Goal: Task Accomplishment & Management: Manage account settings

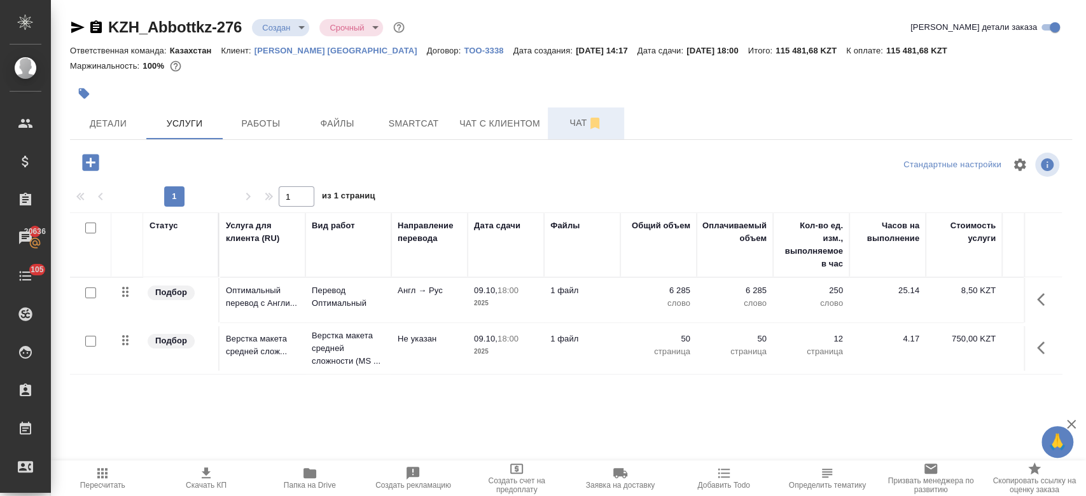
click at [571, 122] on span "Чат" at bounding box center [585, 123] width 61 height 16
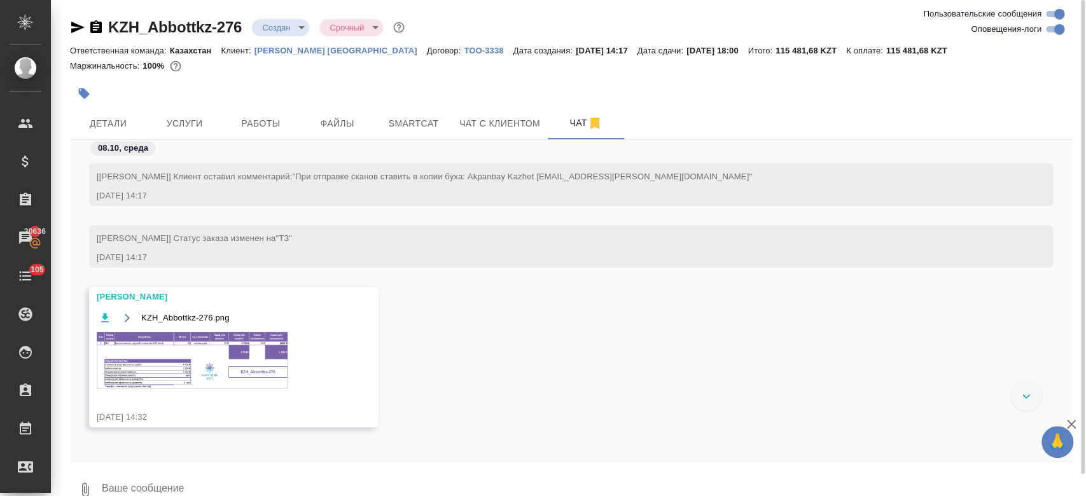
click at [217, 375] on img at bounding box center [192, 360] width 191 height 57
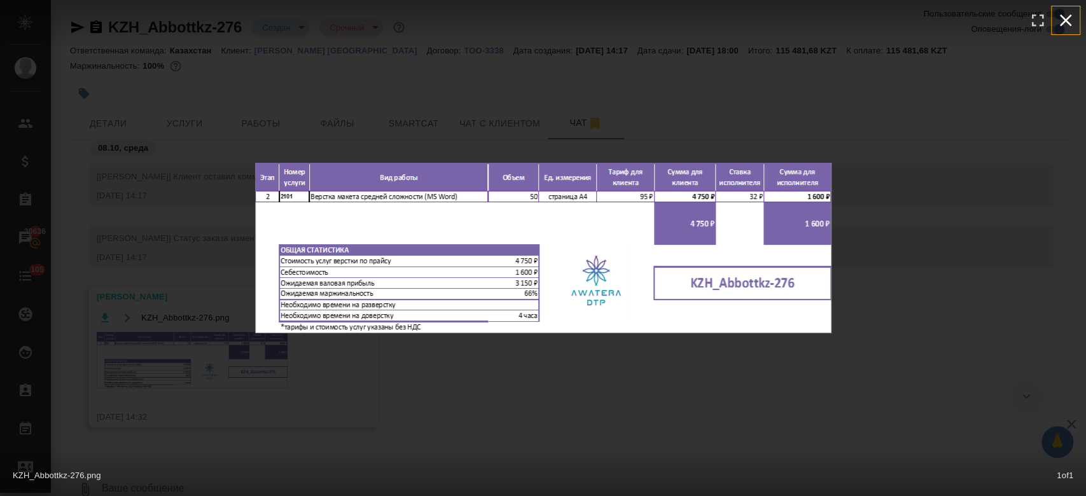
click at [1061, 16] on icon "button" at bounding box center [1065, 21] width 12 height 12
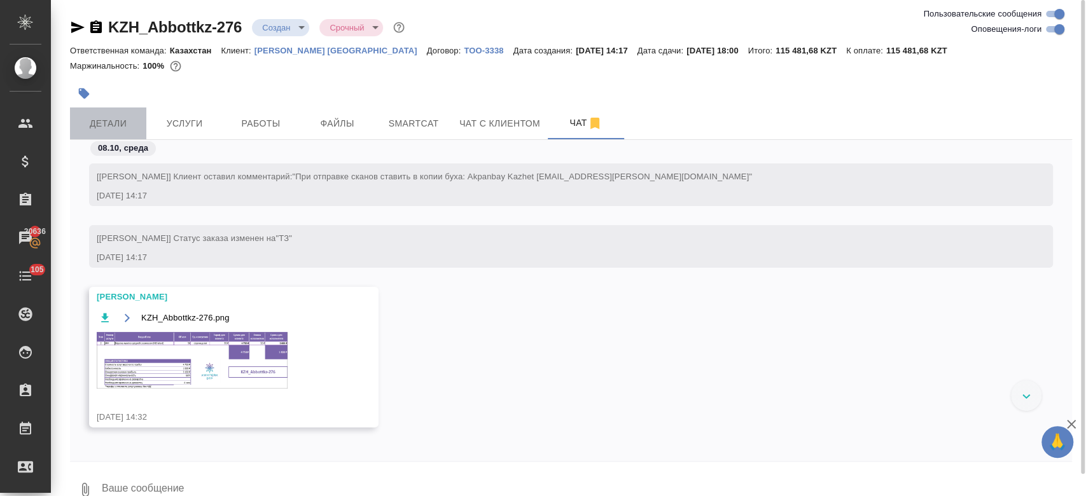
click at [105, 112] on button "Детали" at bounding box center [108, 123] width 76 height 32
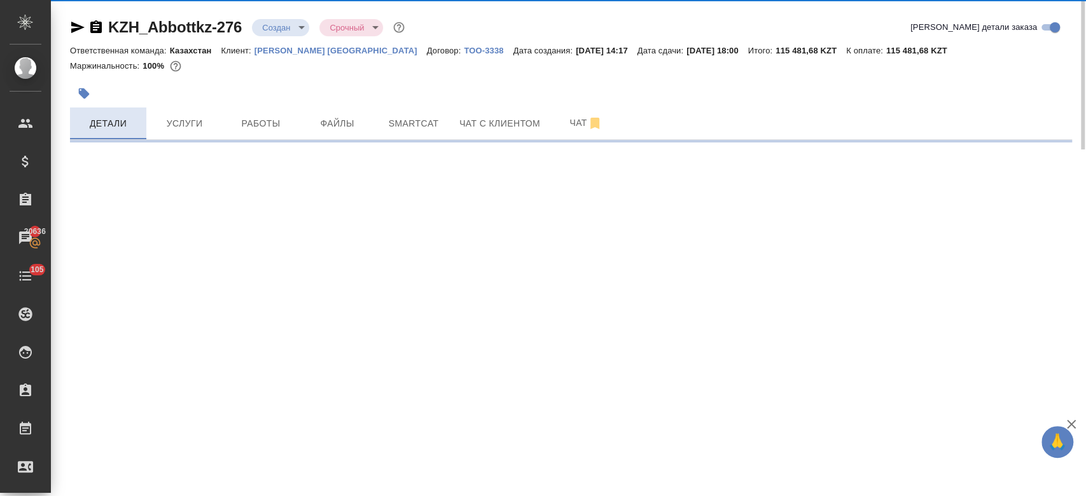
select select "RU"
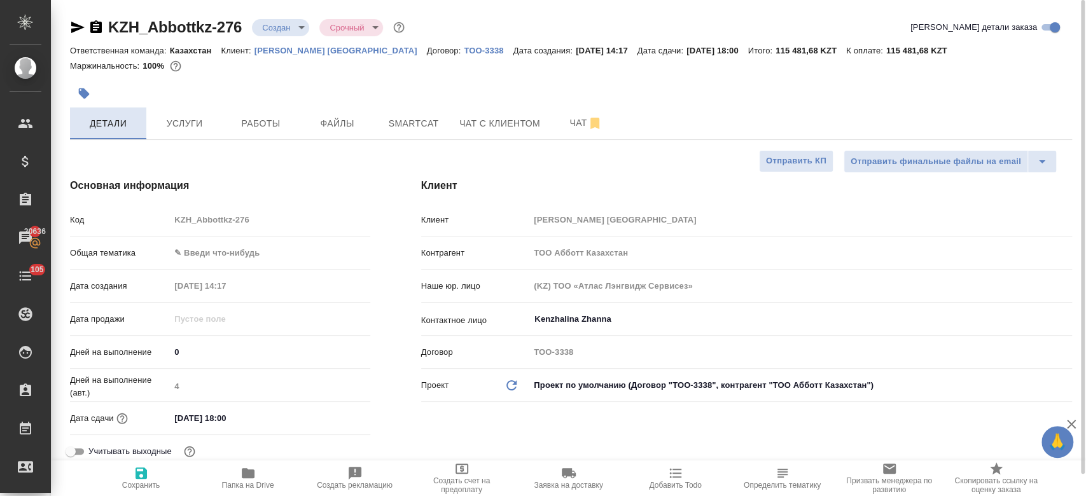
type textarea "x"
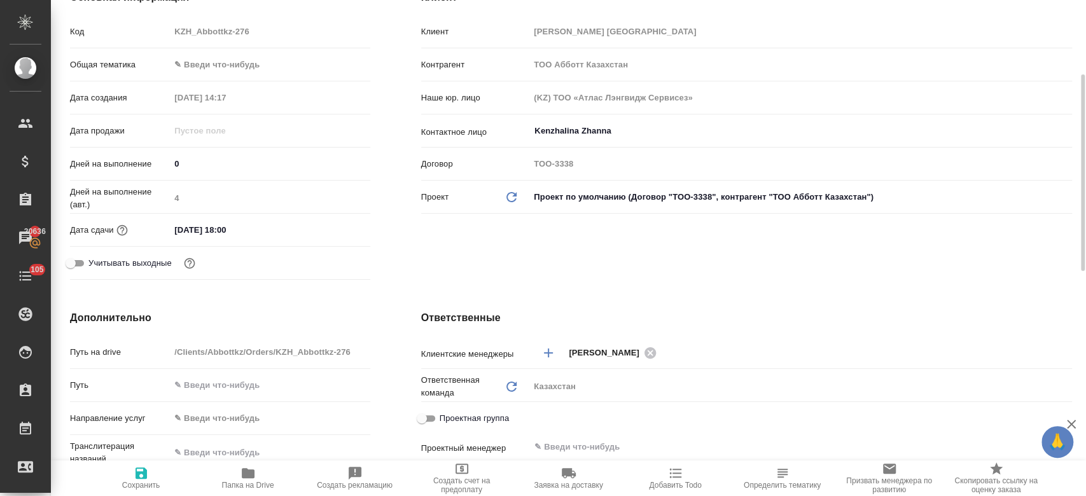
scroll to position [198, 0]
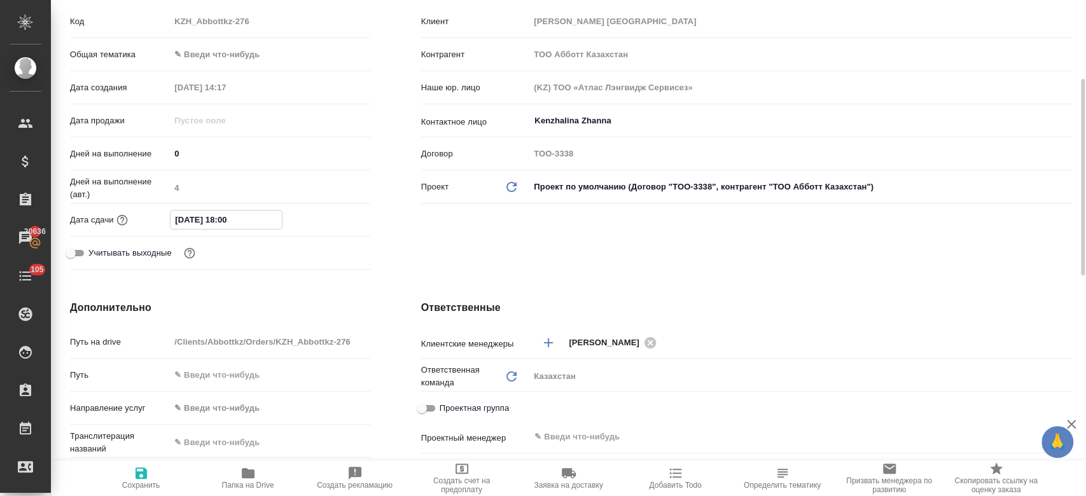
click at [223, 222] on input "[DATE] 18:00" at bounding box center [225, 219] width 111 height 18
click at [338, 216] on icon "button" at bounding box center [332, 218] width 11 height 13
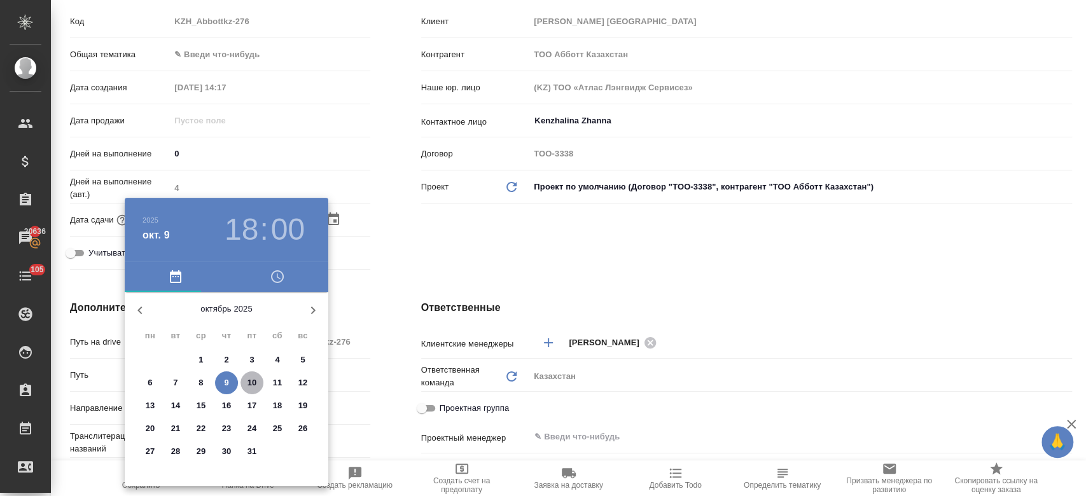
click at [247, 379] on p "10" at bounding box center [252, 382] width 10 height 13
type input "[DATE] 18:00"
type textarea "x"
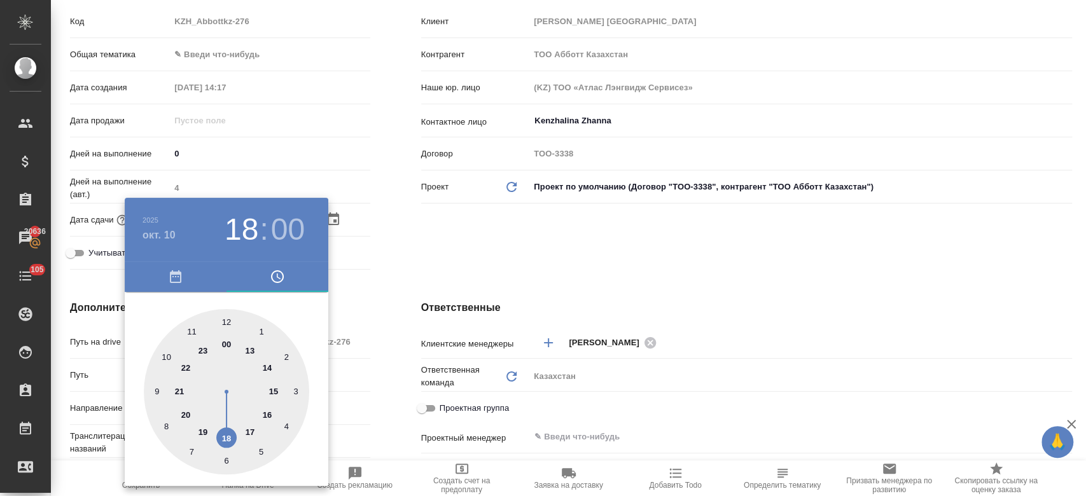
click at [249, 349] on div at bounding box center [226, 391] width 165 height 165
type input "[DATE] 13:00"
type textarea "x"
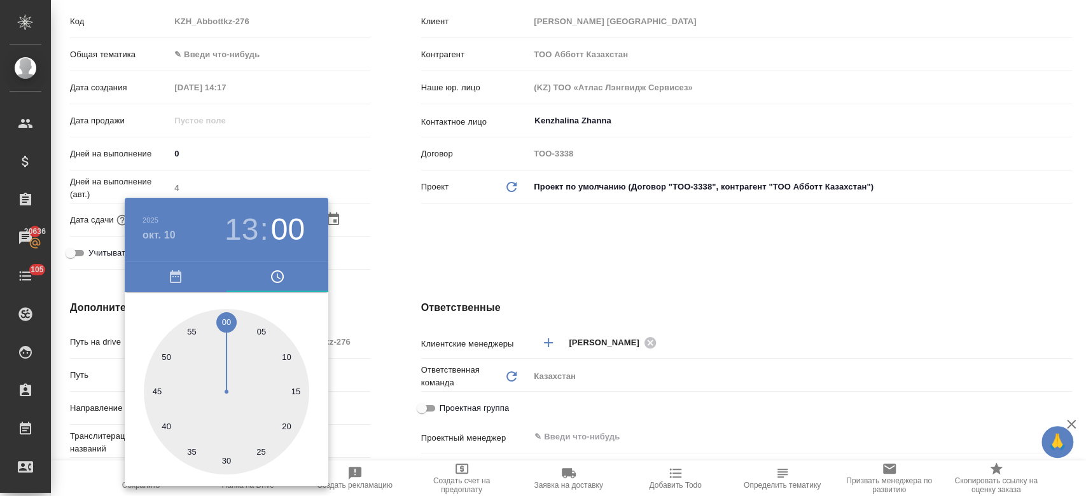
click at [698, 228] on div at bounding box center [543, 248] width 1086 height 496
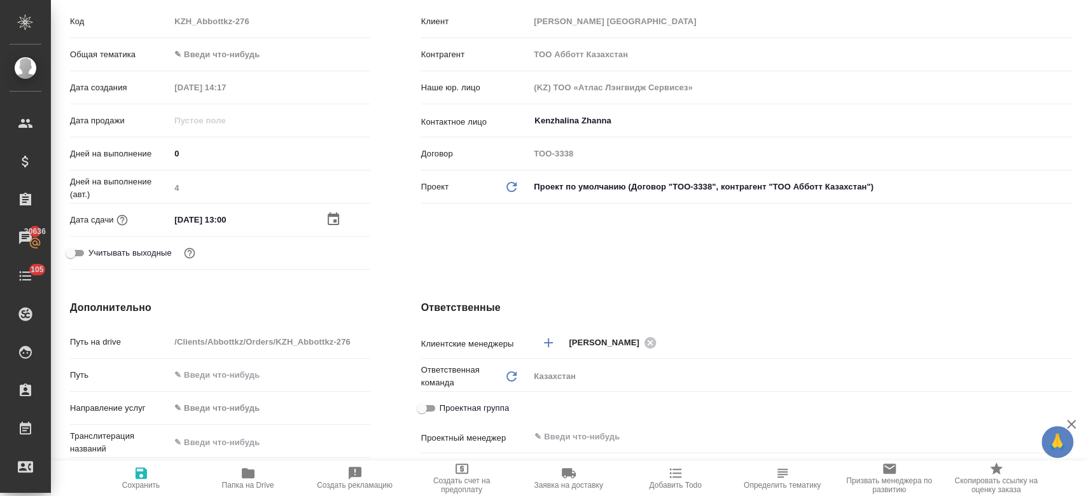
scroll to position [0, 0]
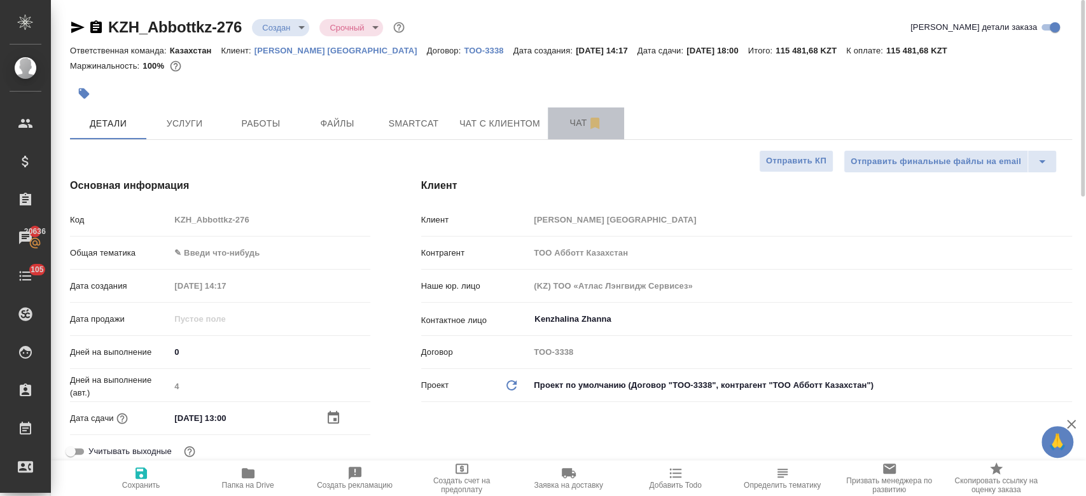
click at [576, 125] on span "Чат" at bounding box center [585, 123] width 61 height 16
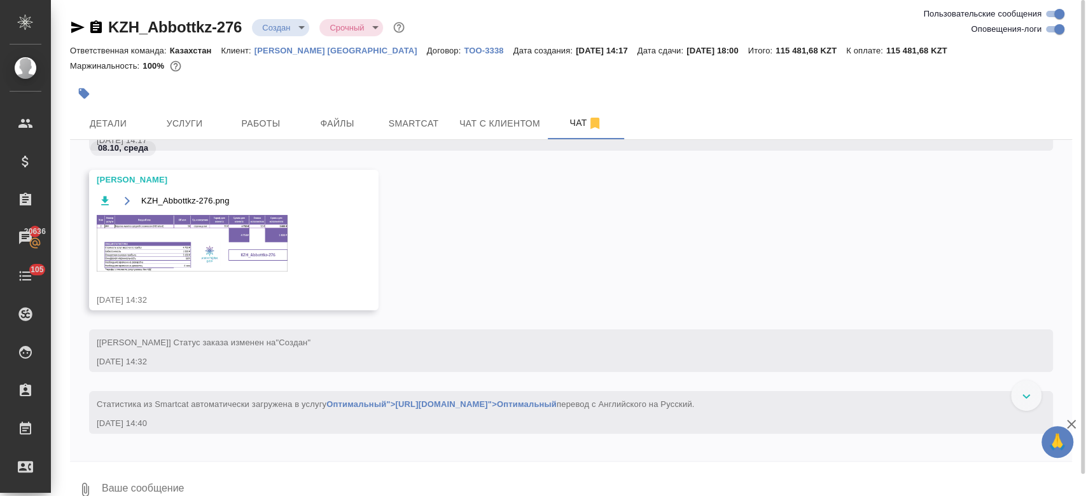
scroll to position [116, 0]
click at [227, 262] on img at bounding box center [192, 244] width 191 height 57
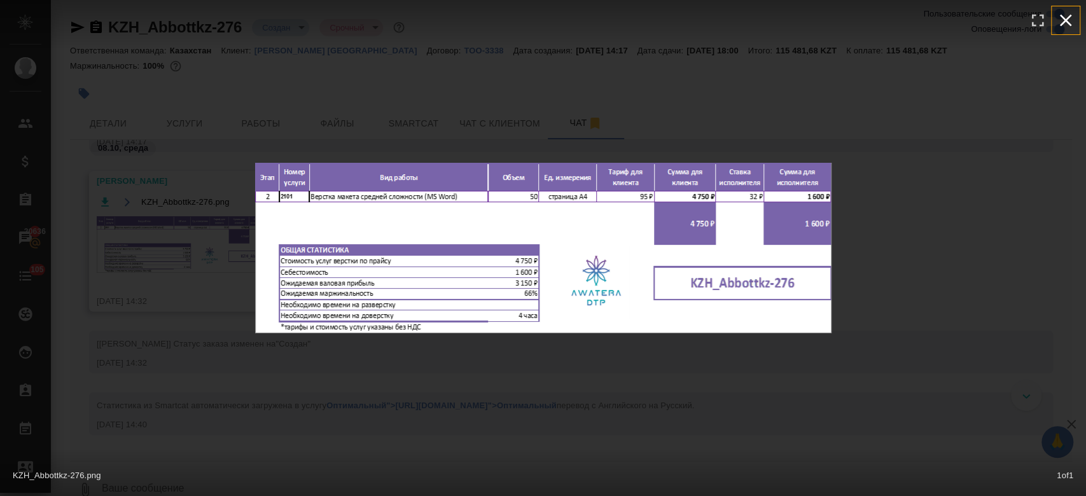
click at [1065, 20] on icon "button" at bounding box center [1065, 21] width 12 height 12
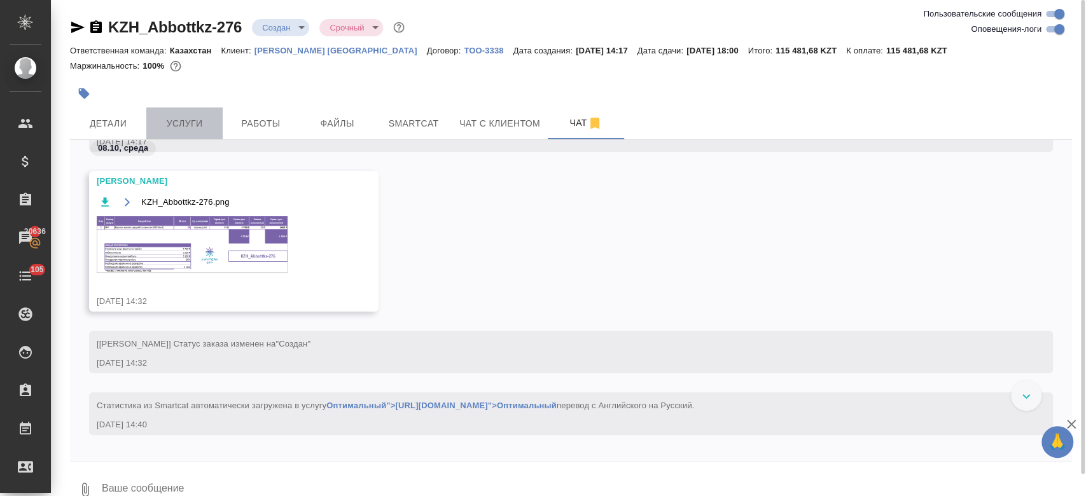
click at [195, 125] on span "Услуги" at bounding box center [184, 124] width 61 height 16
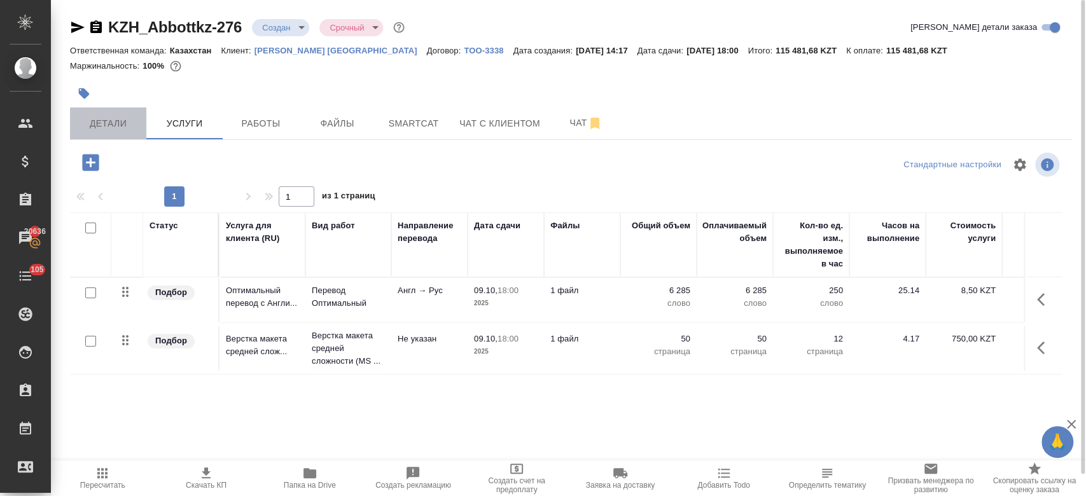
click at [97, 128] on span "Детали" at bounding box center [108, 124] width 61 height 16
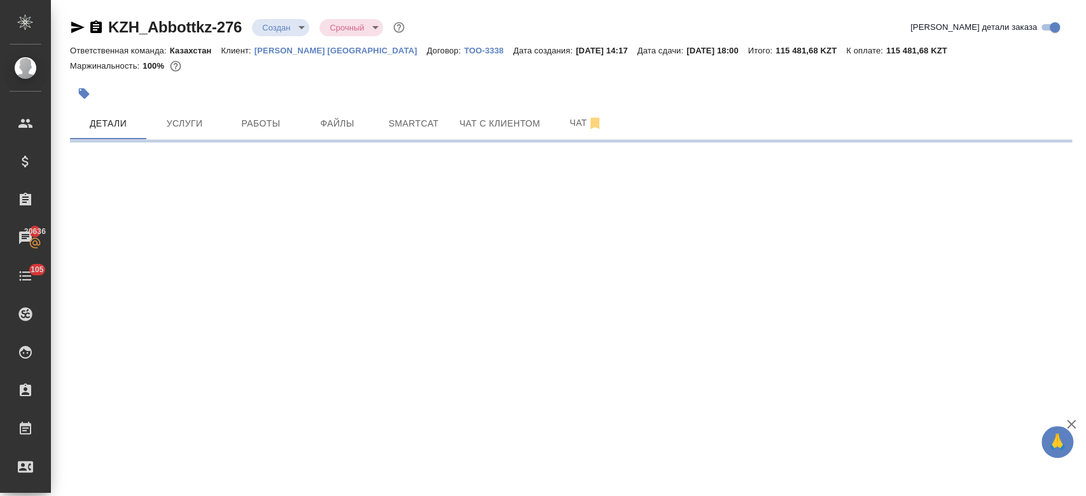
select select "RU"
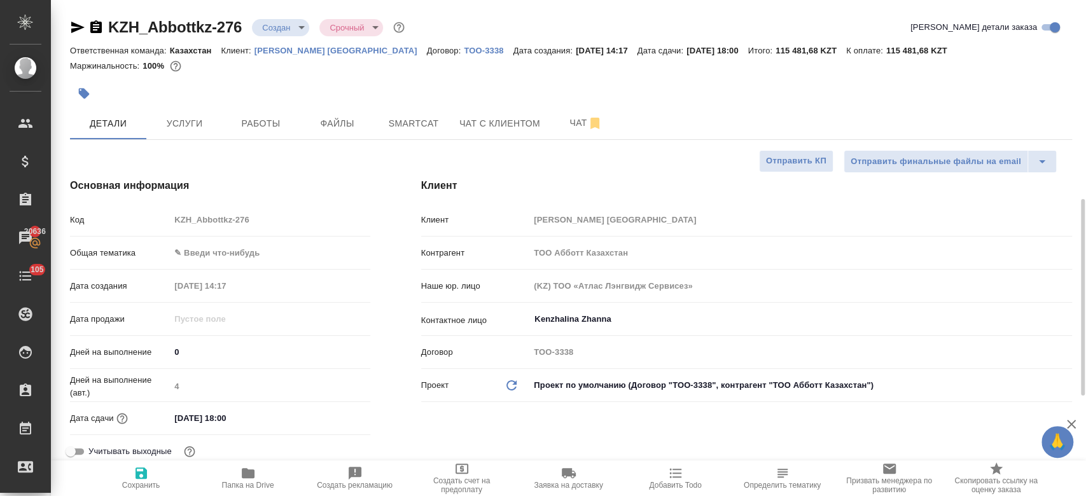
type textarea "x"
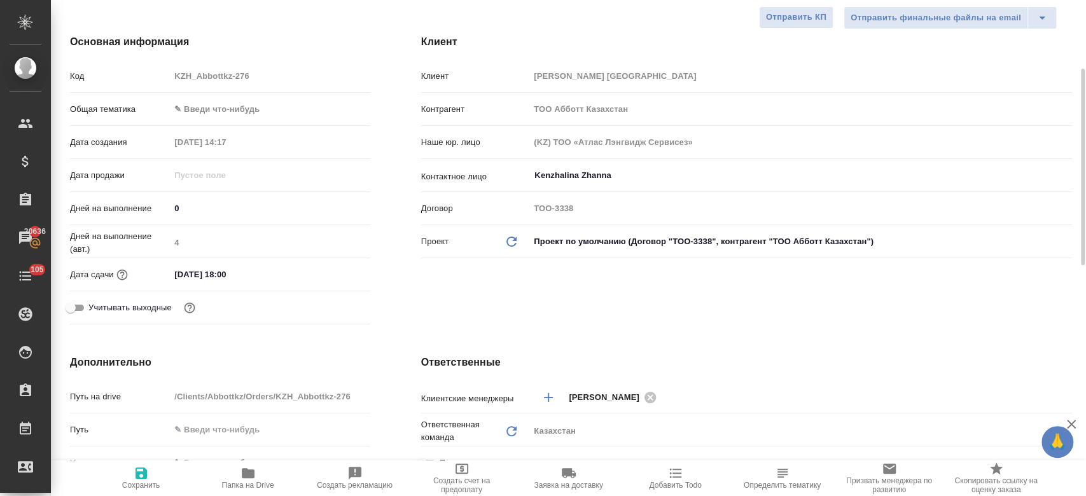
scroll to position [155, 0]
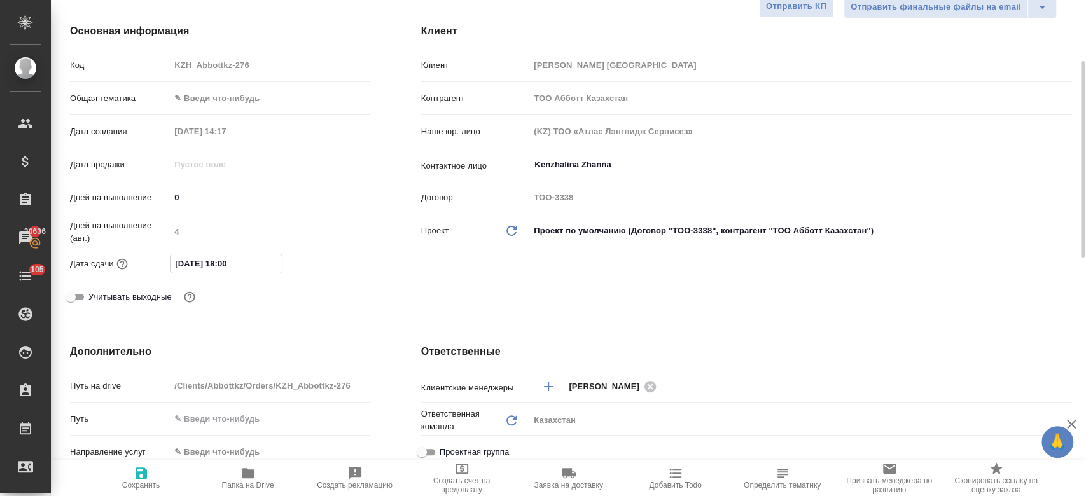
click at [214, 254] on input "[DATE] 18:00" at bounding box center [225, 263] width 111 height 18
click at [336, 259] on icon "button" at bounding box center [333, 263] width 15 height 15
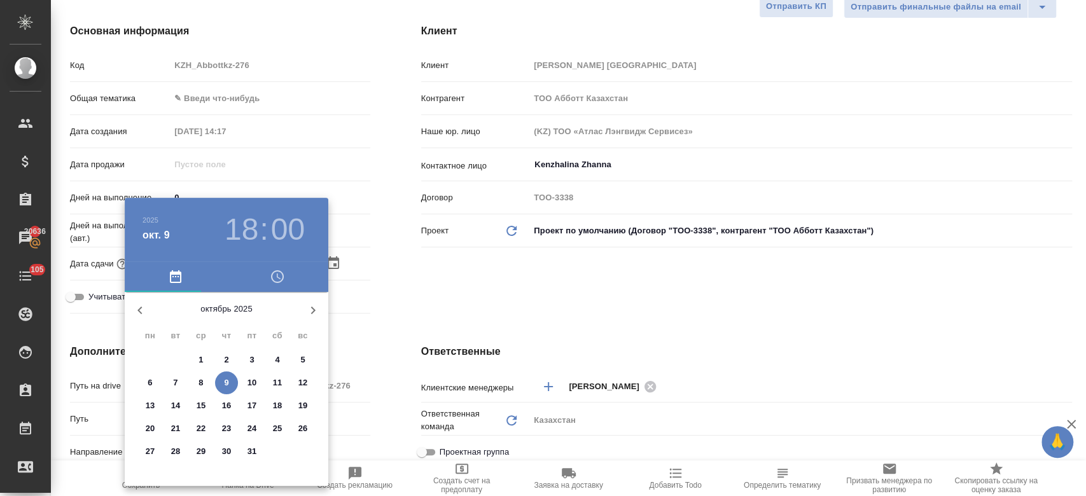
click at [254, 378] on p "10" at bounding box center [252, 382] width 10 height 13
type input "[DATE] 18:00"
type textarea "x"
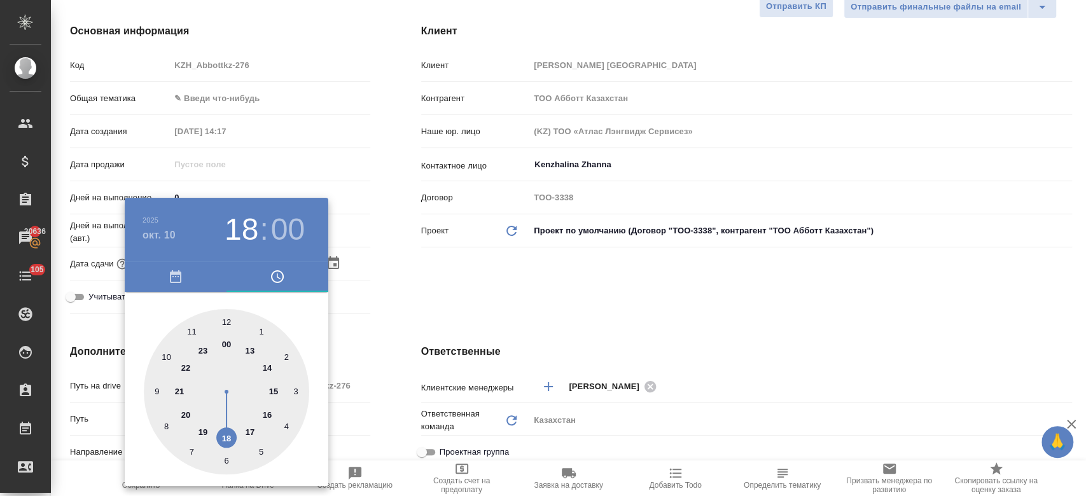
click at [248, 349] on div at bounding box center [226, 391] width 165 height 165
type input "[DATE] 13:00"
type textarea "x"
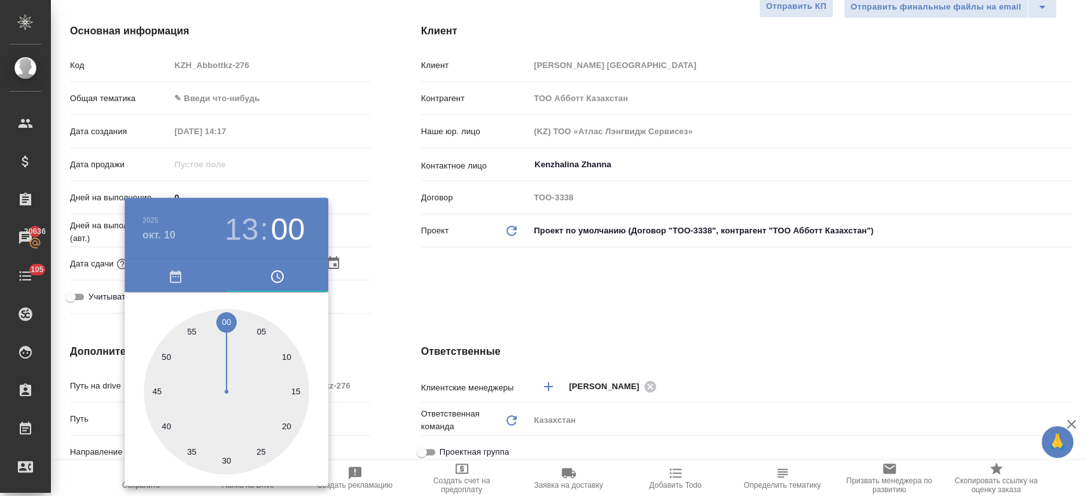
click at [403, 294] on div at bounding box center [543, 248] width 1086 height 496
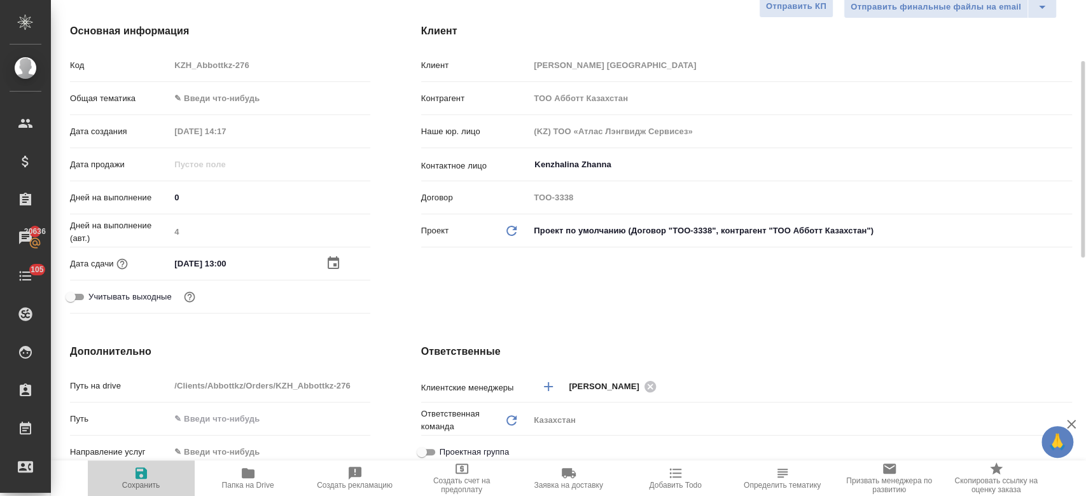
click at [156, 472] on span "Сохранить" at bounding box center [141, 477] width 92 height 24
type textarea "x"
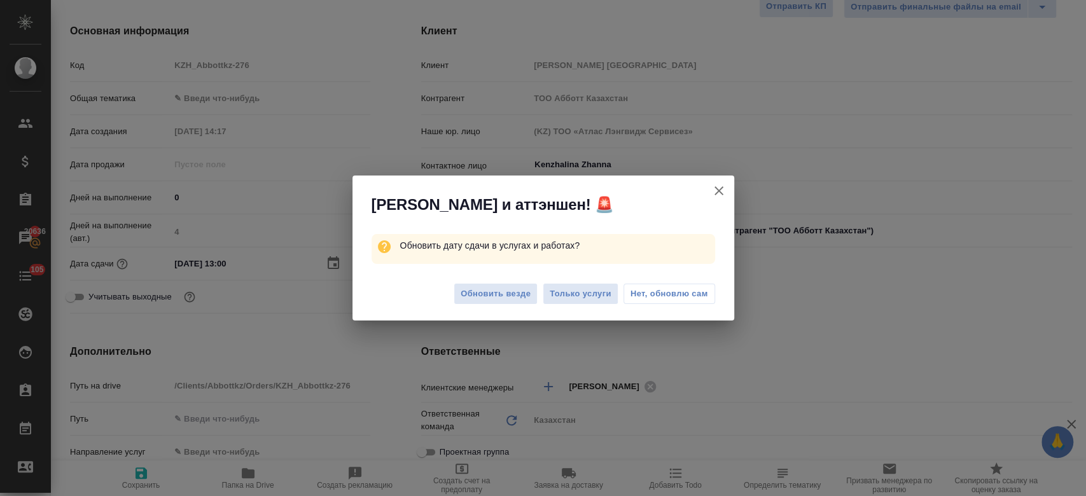
type textarea "x"
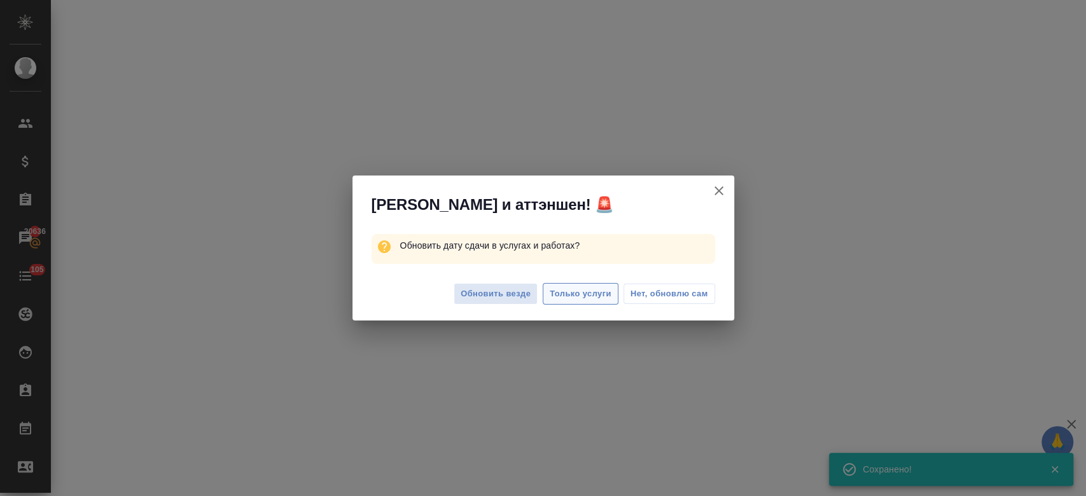
select select "RU"
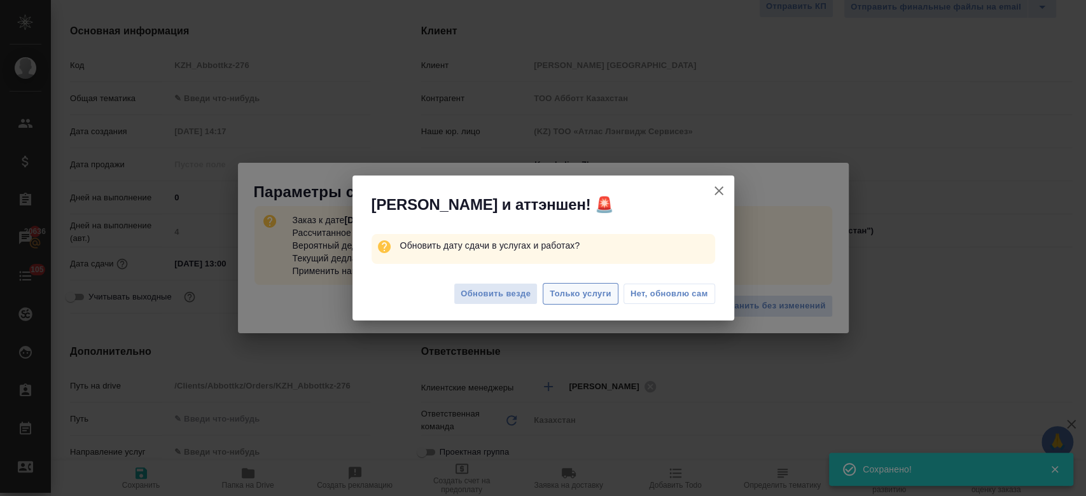
click at [584, 294] on span "Только услуги" at bounding box center [580, 294] width 62 height 15
type textarea "x"
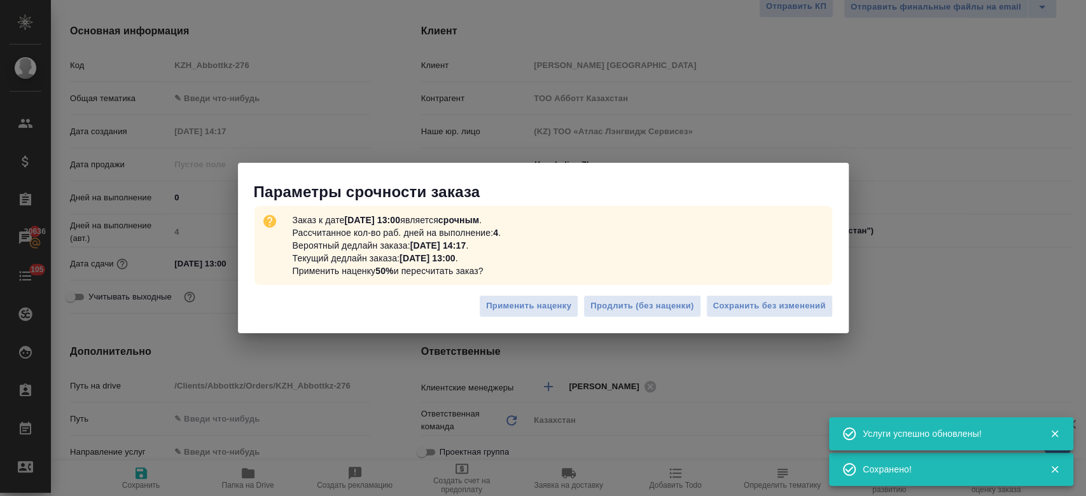
type textarea "x"
click at [741, 305] on span "Сохранить без изменений" at bounding box center [769, 306] width 113 height 15
type textarea "x"
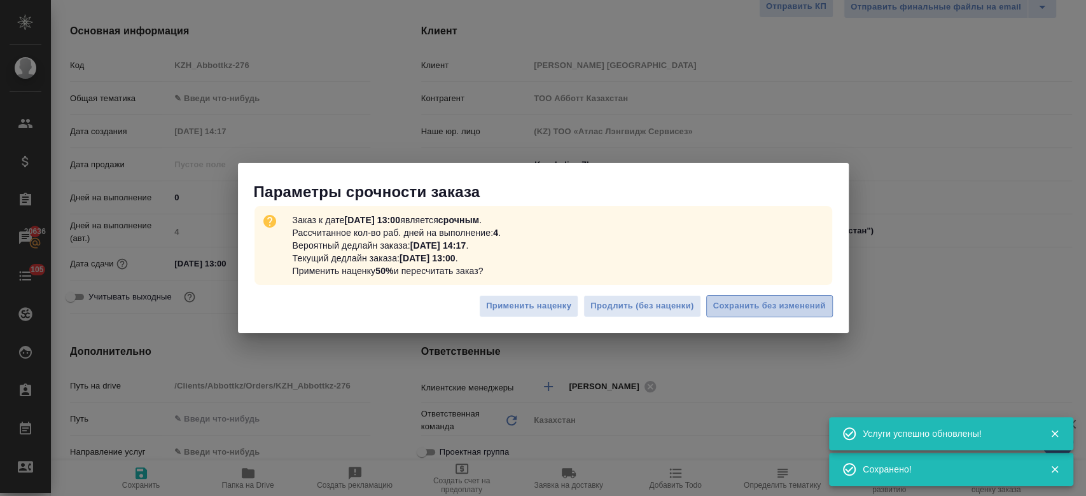
type textarea "x"
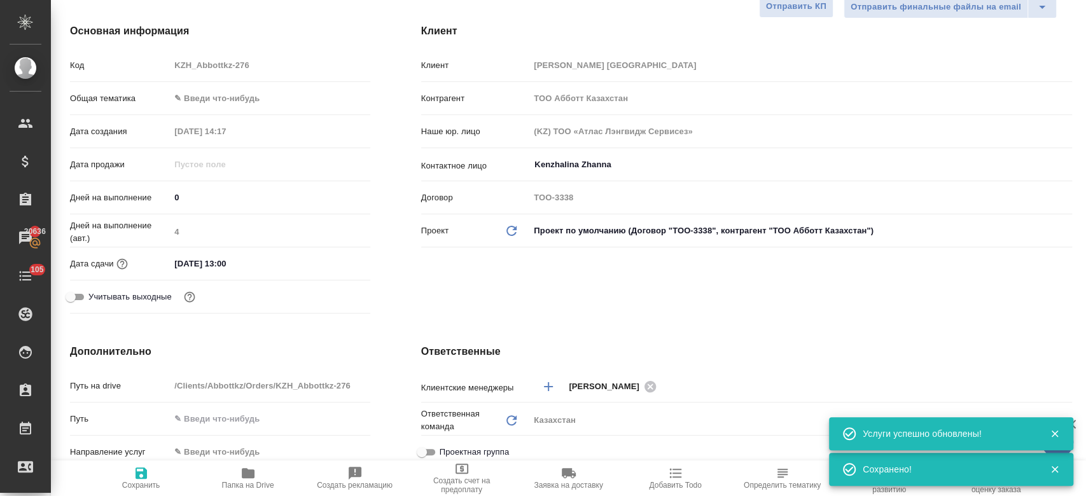
type textarea "x"
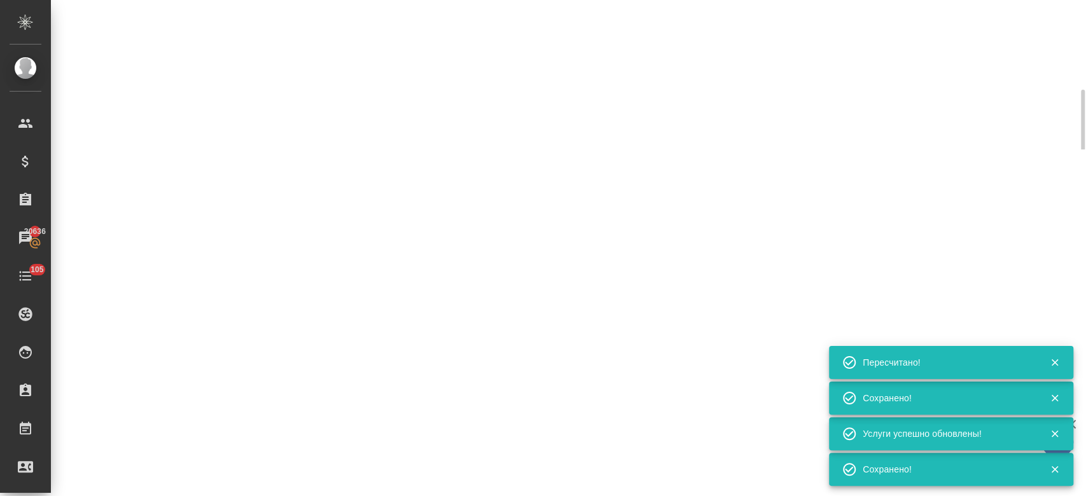
scroll to position [175, 0]
select select "RU"
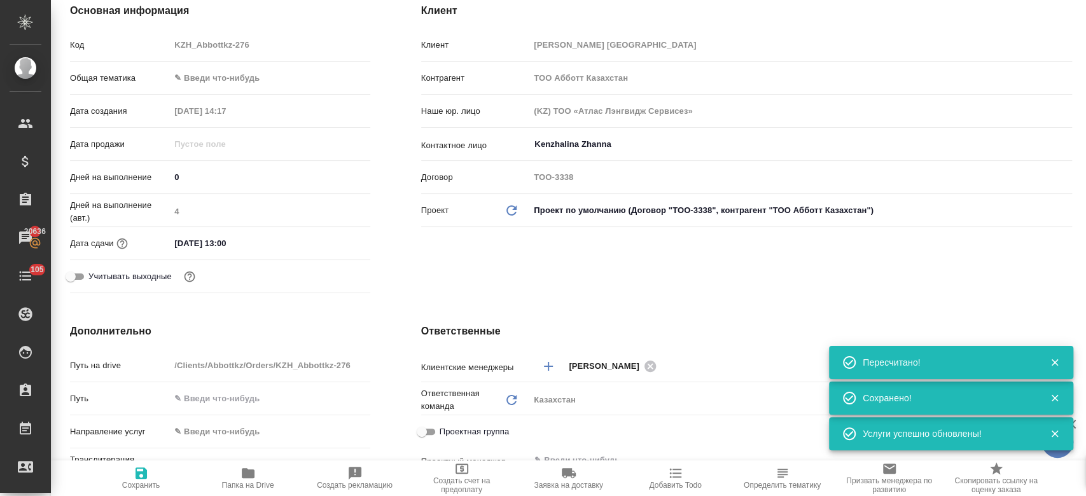
type textarea "x"
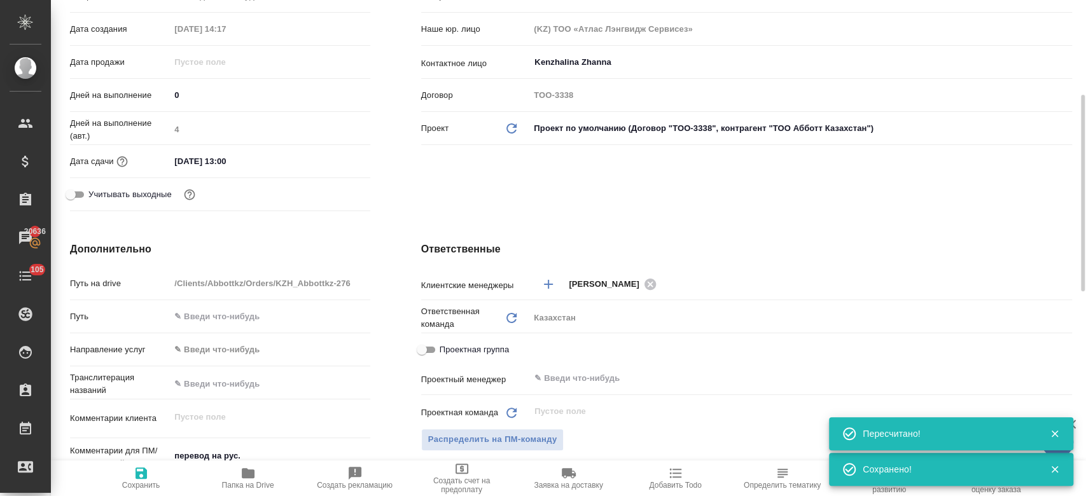
scroll to position [252, 0]
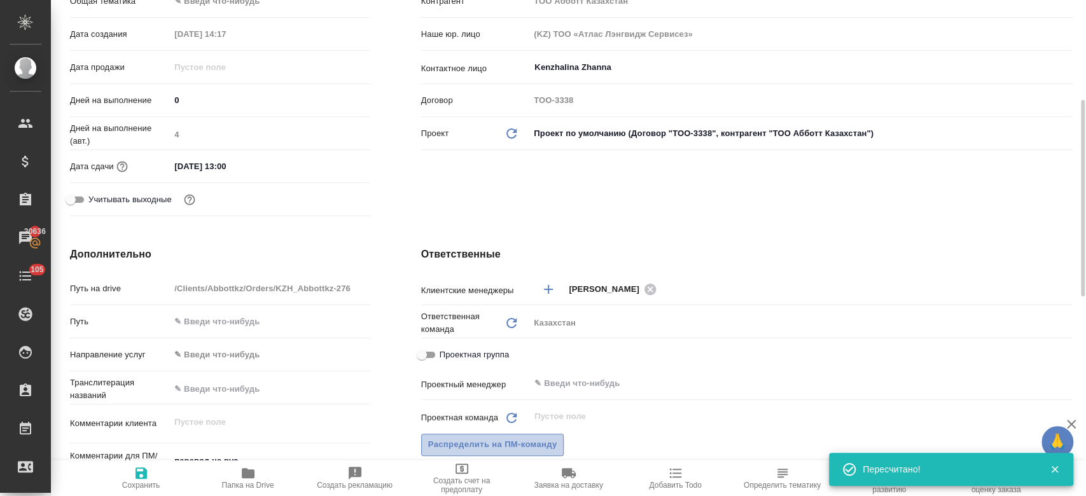
click at [523, 441] on span "Распределить на ПМ-команду" at bounding box center [492, 445] width 129 height 15
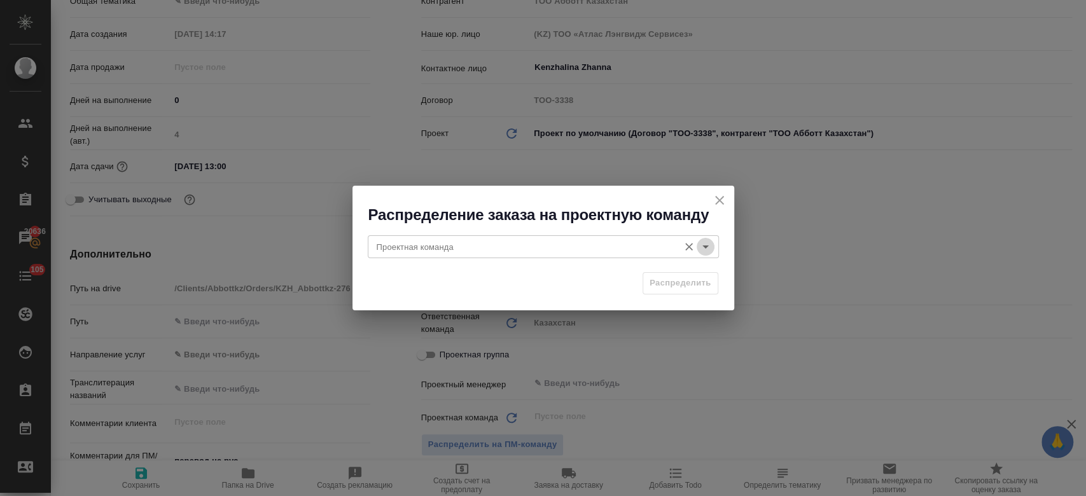
click at [705, 248] on icon "Open" at bounding box center [705, 246] width 6 height 3
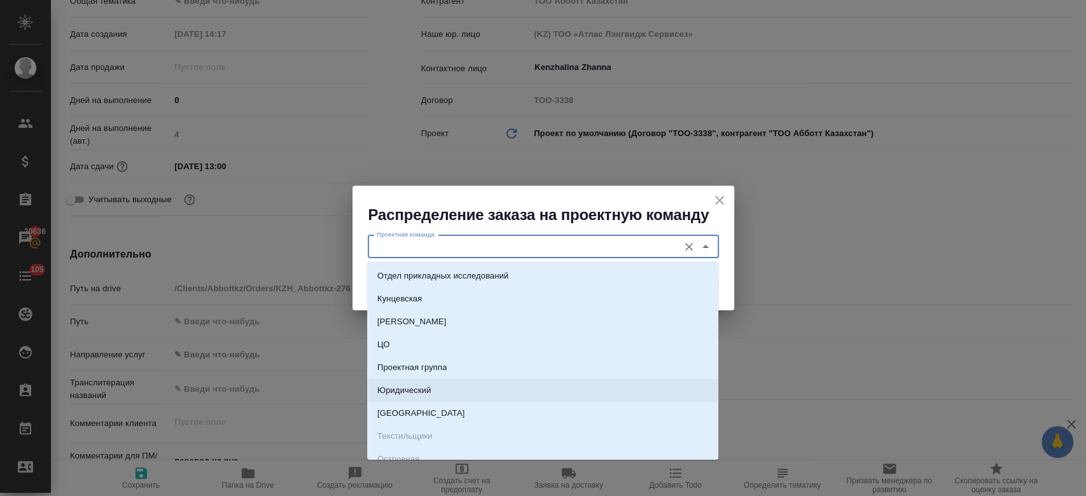
click at [438, 387] on li "Юридический" at bounding box center [542, 390] width 351 height 23
type input "Юридический"
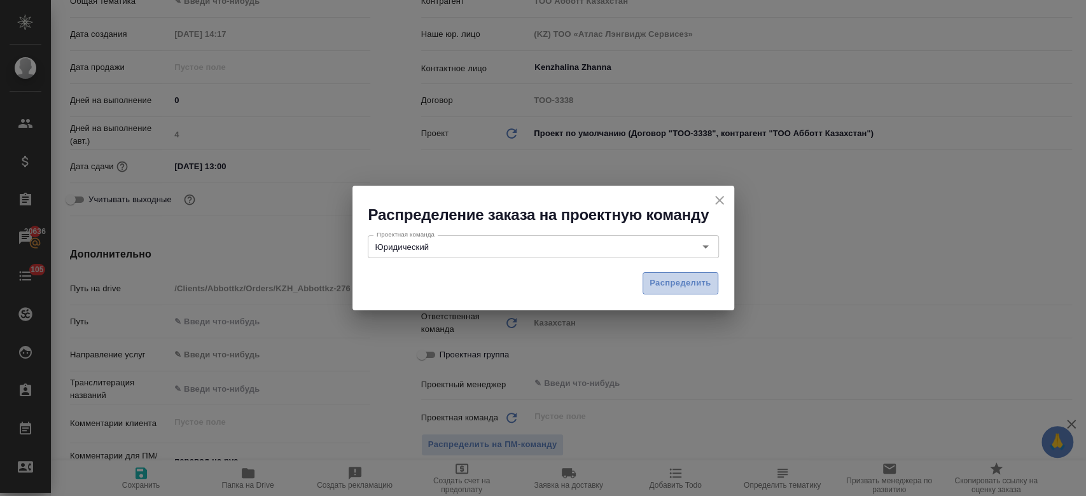
click at [656, 285] on span "Распределить" at bounding box center [680, 283] width 62 height 15
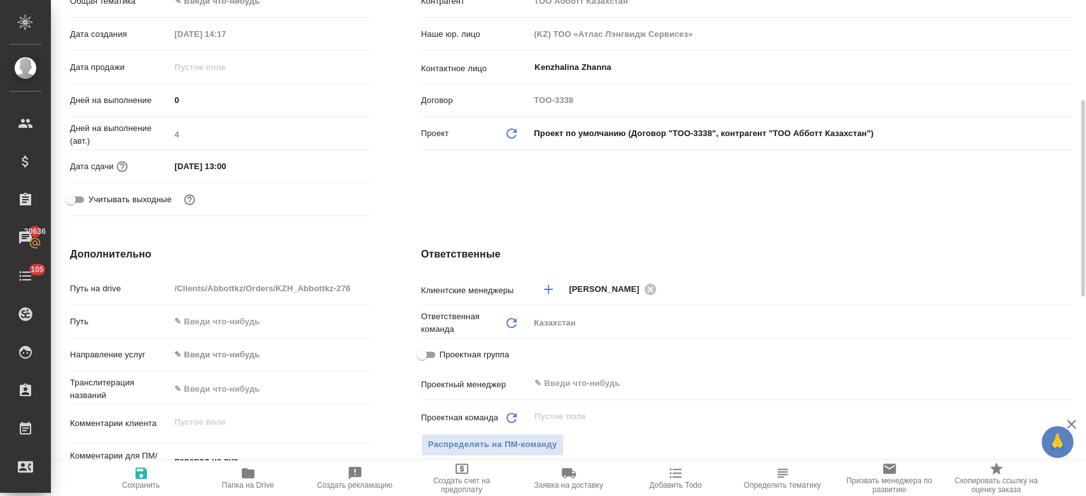
type textarea "x"
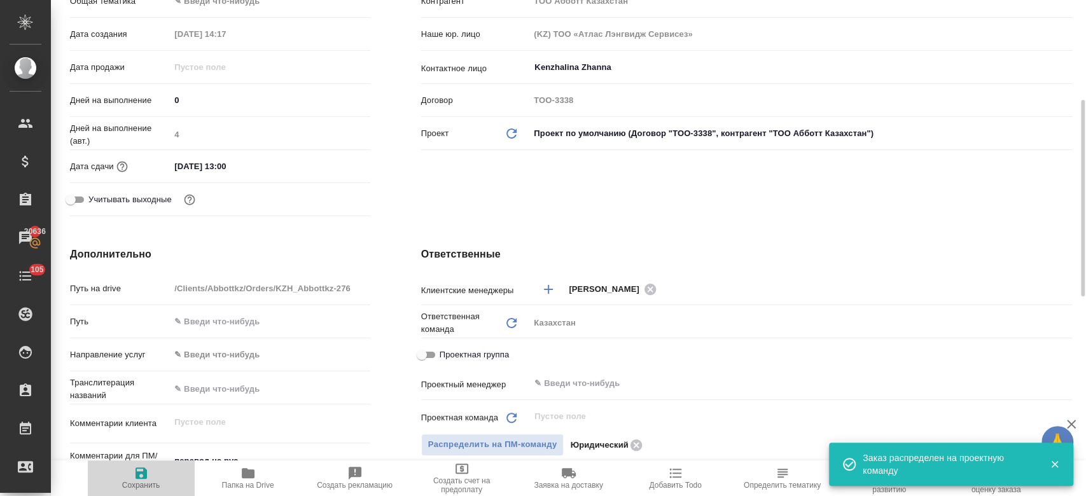
click at [144, 481] on span "Сохранить" at bounding box center [141, 485] width 38 height 9
type textarea "x"
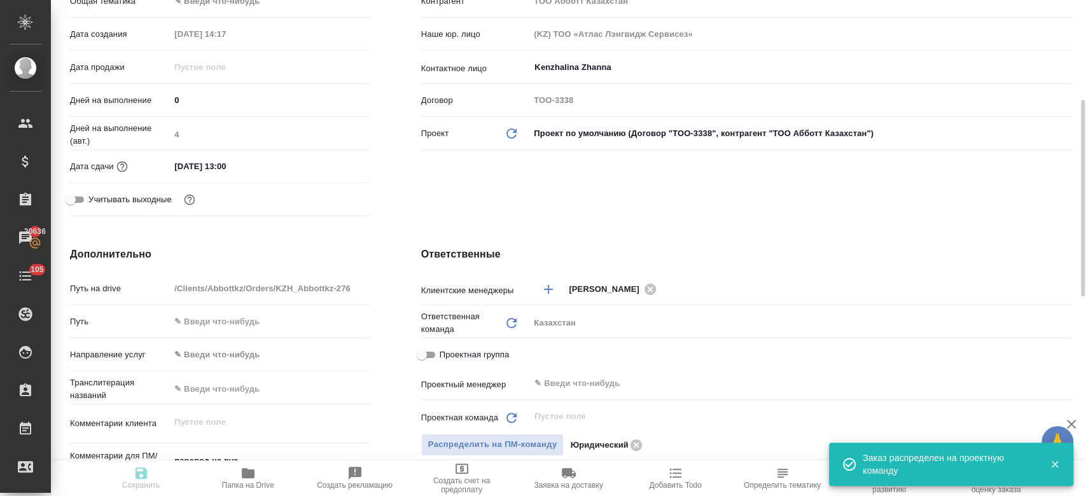
type textarea "x"
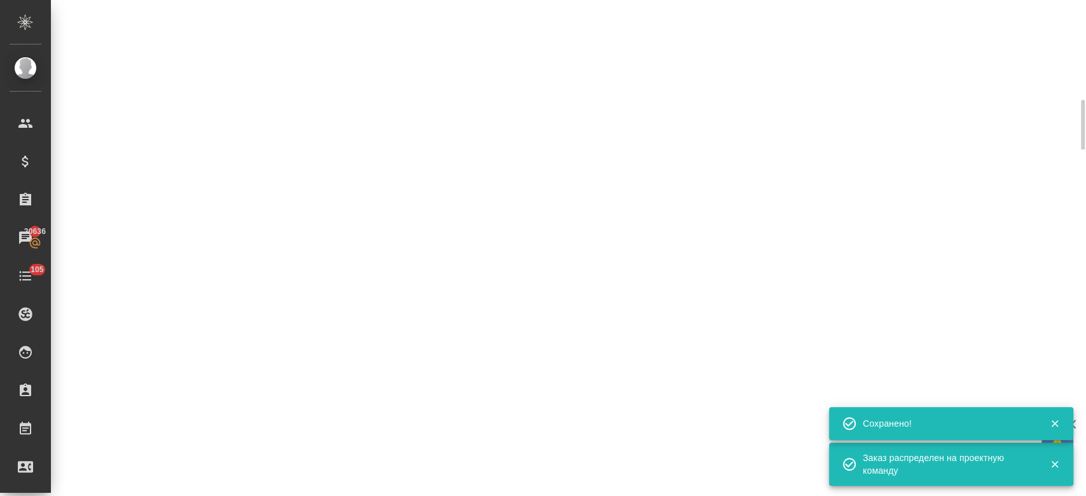
select select "RU"
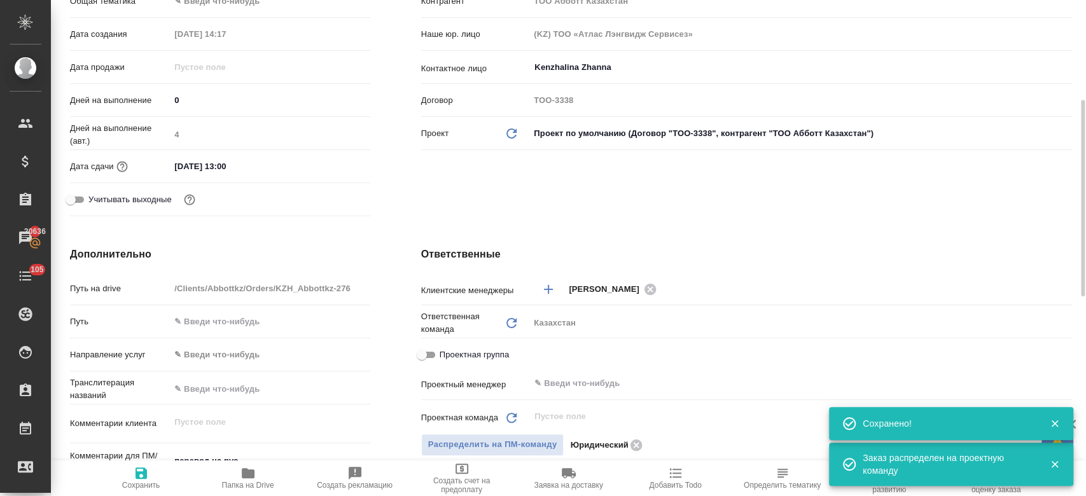
type textarea "x"
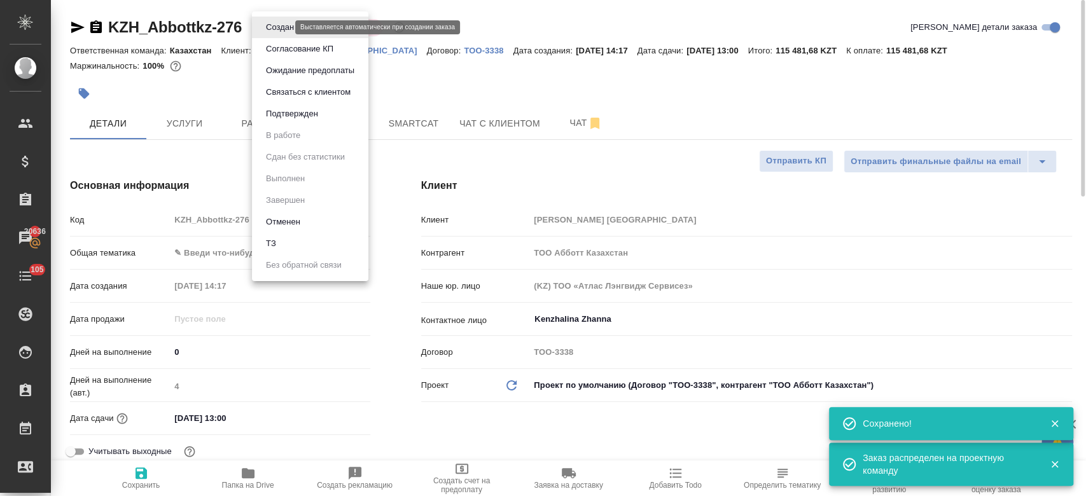
click at [281, 31] on body "🙏 .cls-1 fill:#fff; AWATERA Kosherbayeva Nazerke Клиенты Спецификации Заказы 20…" at bounding box center [543, 248] width 1086 height 496
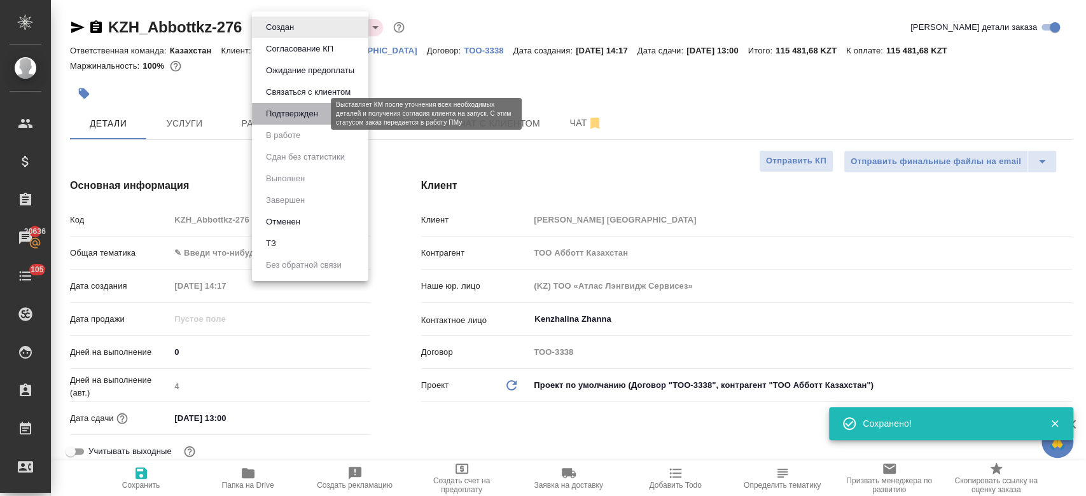
click at [294, 111] on button "Подтвержден" at bounding box center [292, 114] width 60 height 14
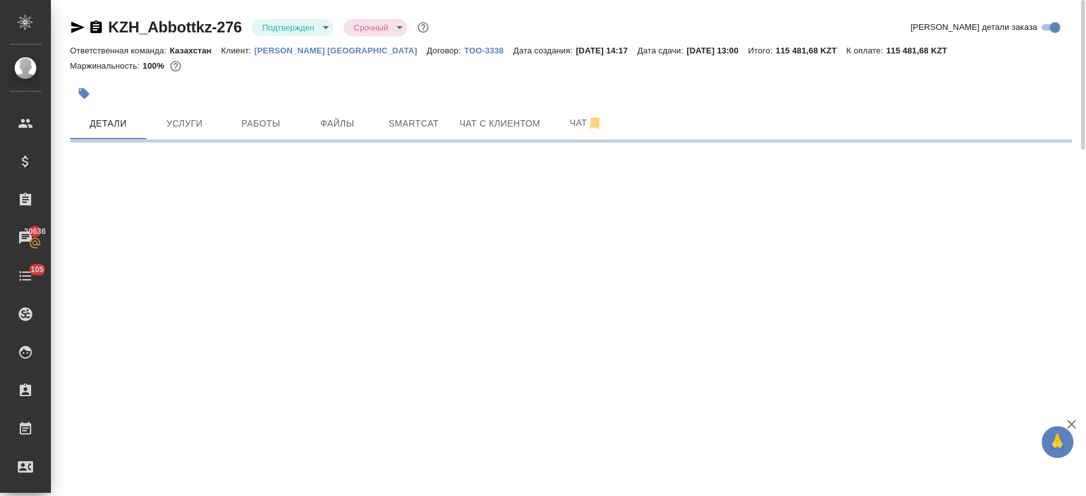
select select "RU"
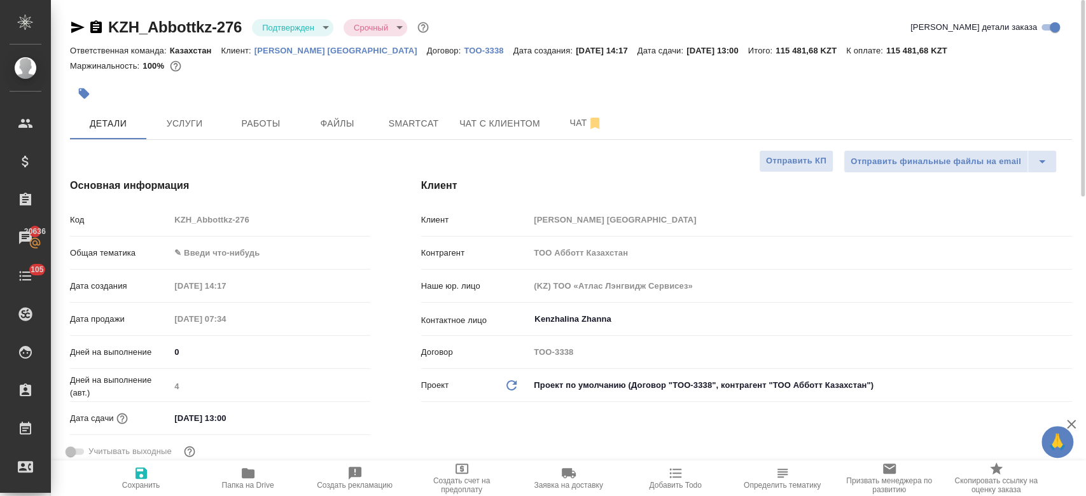
type textarea "x"
click at [75, 29] on icon "button" at bounding box center [77, 27] width 13 height 11
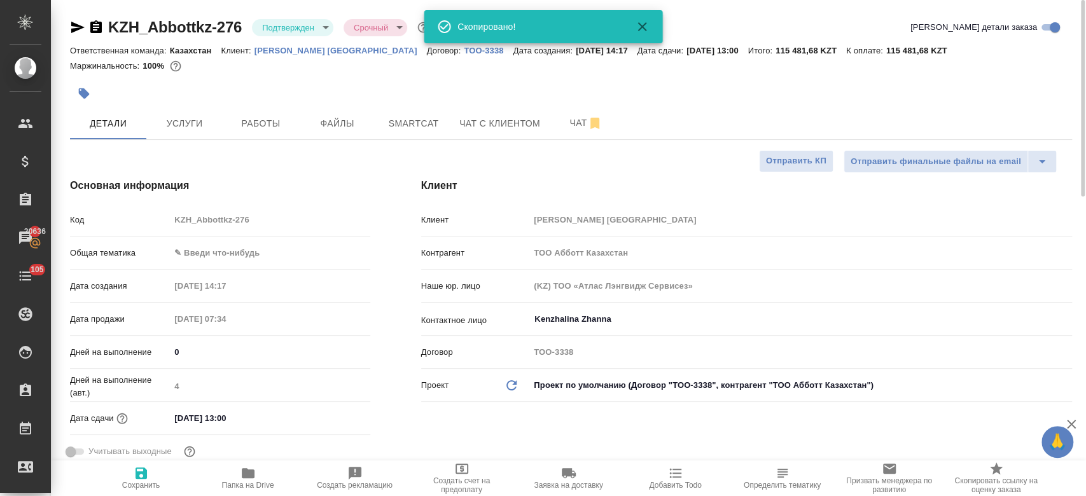
type textarea "x"
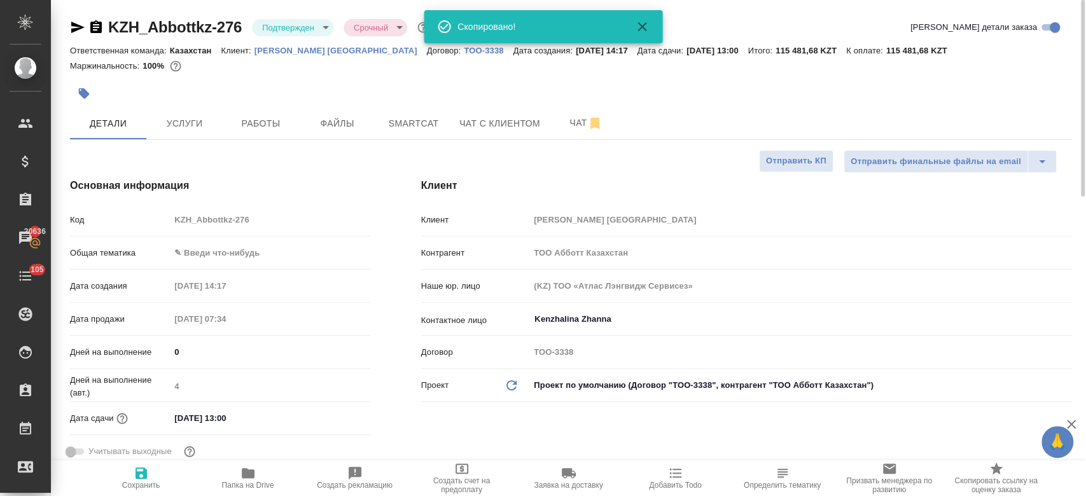
type textarea "x"
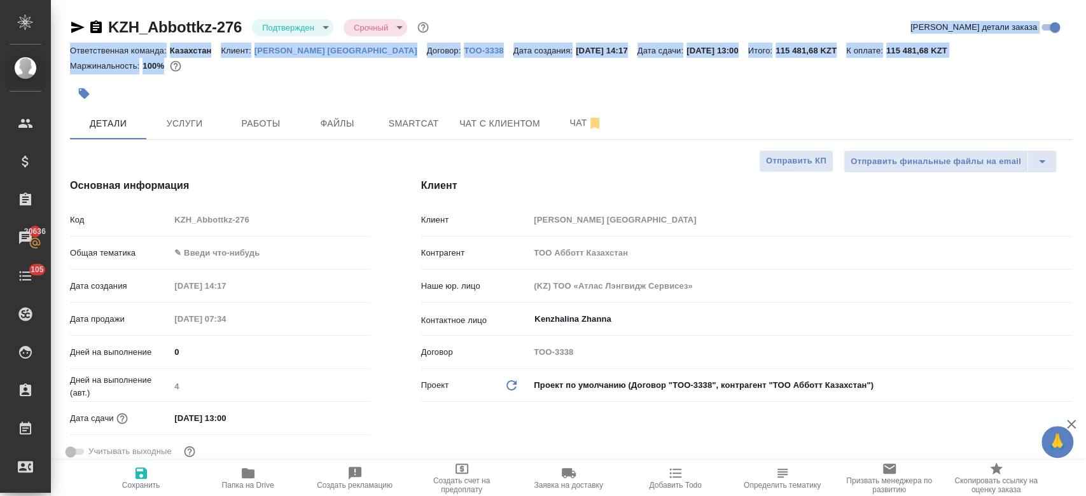
drag, startPoint x: 271, startPoint y: 74, endPoint x: 356, endPoint y: -59, distance: 157.3
click at [356, 0] on html "🙏 .cls-1 fill:#fff; AWATERA Kosherbayeva Nazerke Клиенты Спецификации Заказы 20…" at bounding box center [543, 248] width 1086 height 496
